Goal: Task Accomplishment & Management: Use online tool/utility

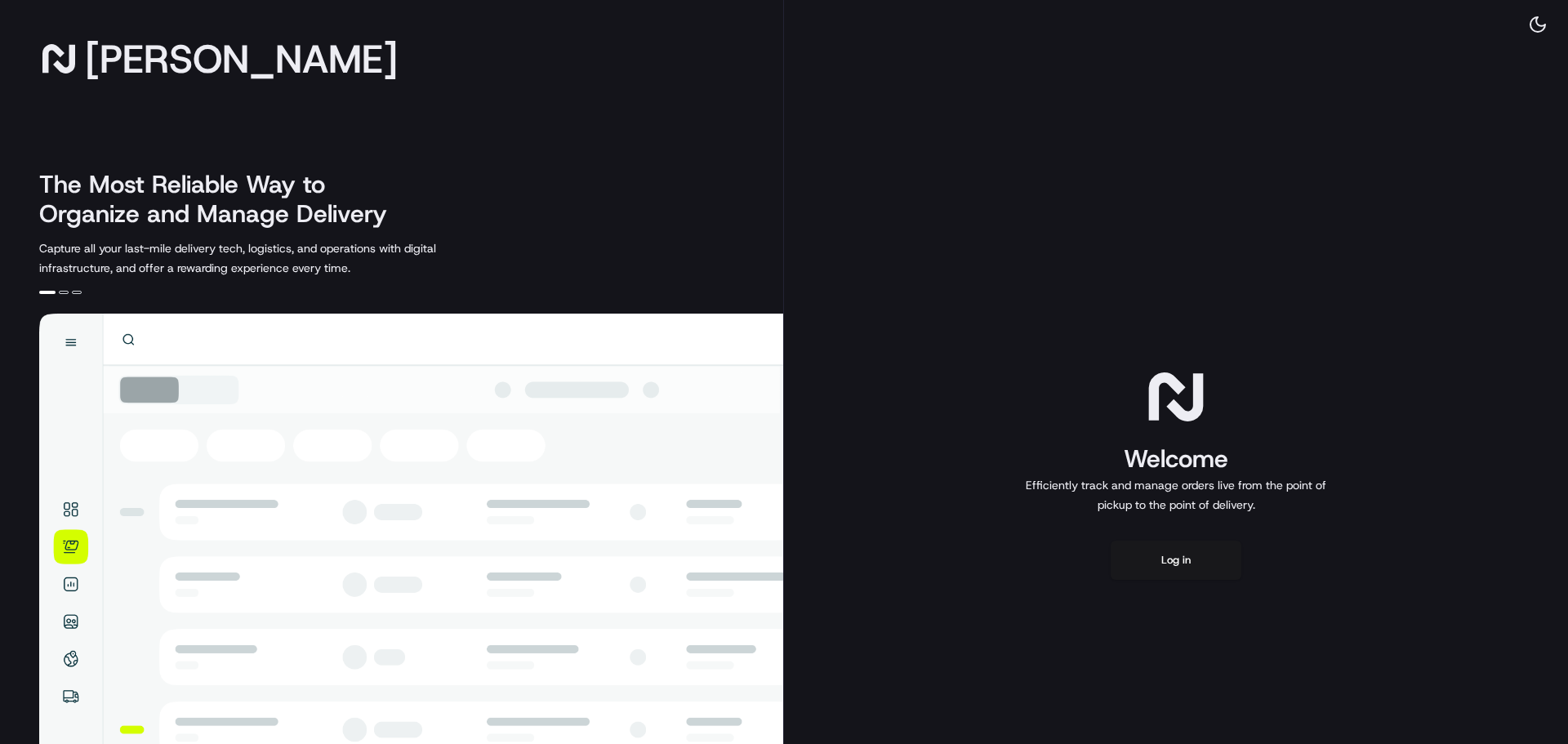
click at [65, 292] on div at bounding box center [64, 292] width 10 height 3
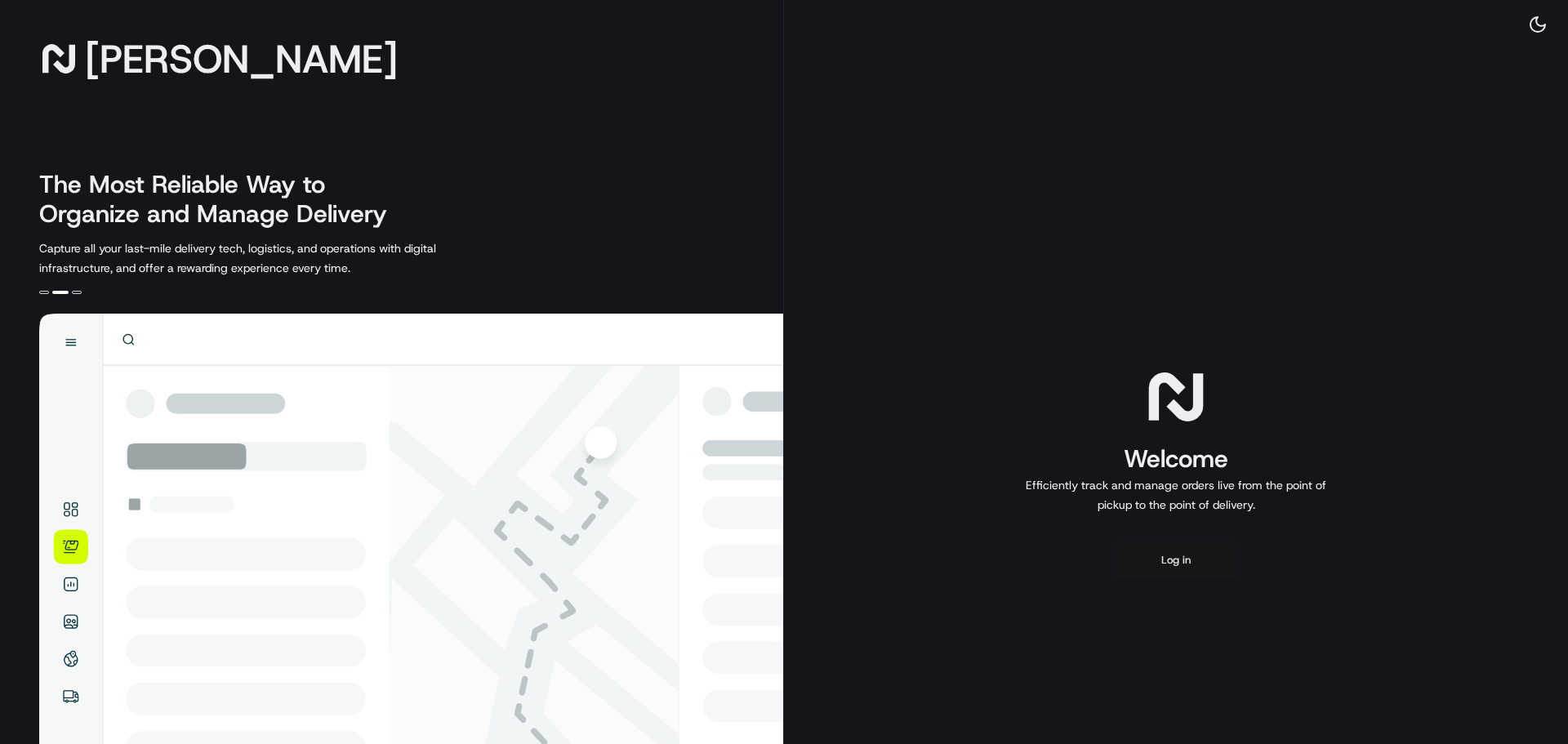
click at [1195, 564] on button "Log in" at bounding box center [1176, 561] width 131 height 39
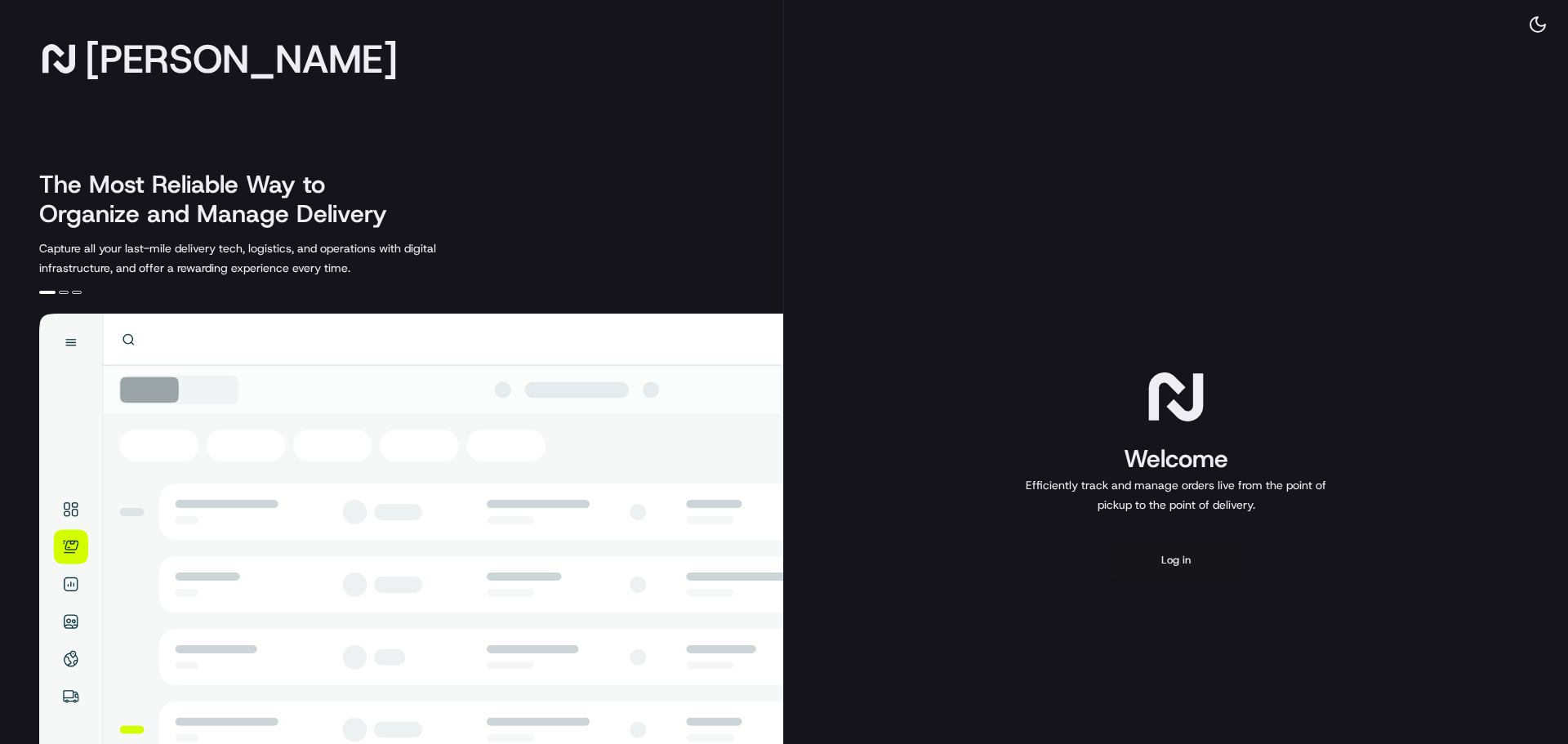
click at [1168, 542] on button "Log in" at bounding box center [1176, 561] width 131 height 39
